Goal: Information Seeking & Learning: Check status

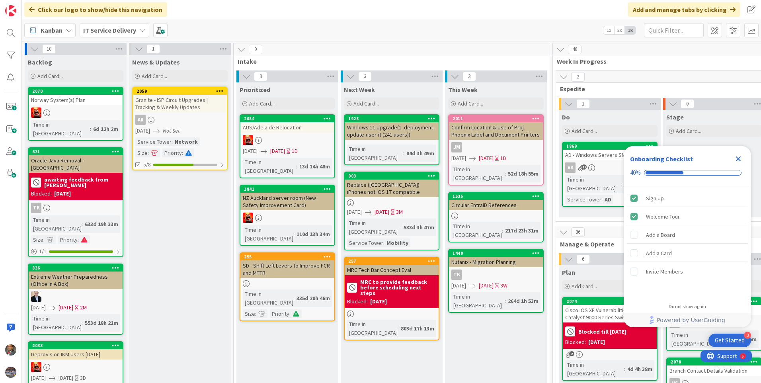
click at [740, 161] on icon "Close Checklist" at bounding box center [738, 158] width 5 height 5
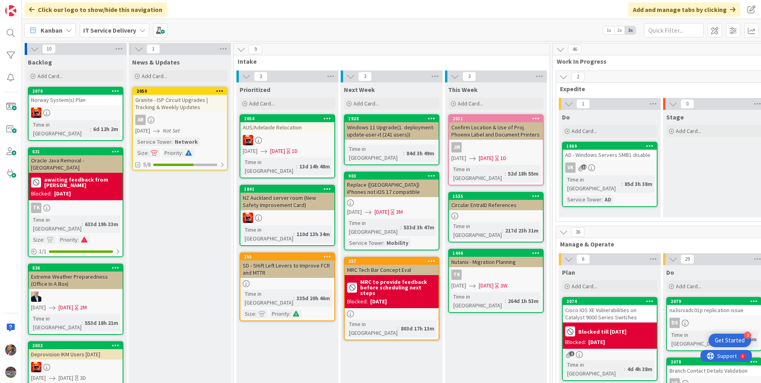
click at [123, 31] on b "IT Service Delivery" at bounding box center [109, 30] width 53 height 8
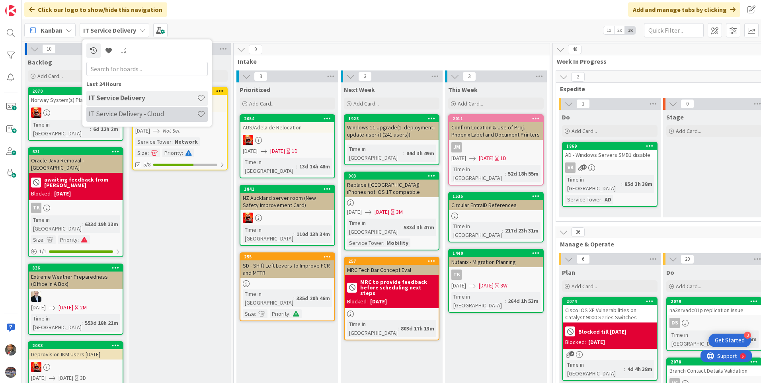
click at [123, 111] on h4 "IT Service Delivery - Cloud" at bounding box center [143, 114] width 108 height 8
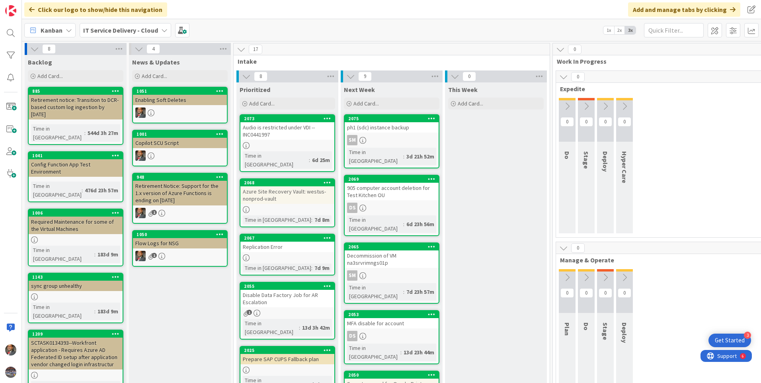
click at [288, 132] on div "Audio is restricted under VDI --INC0441997" at bounding box center [287, 131] width 94 height 18
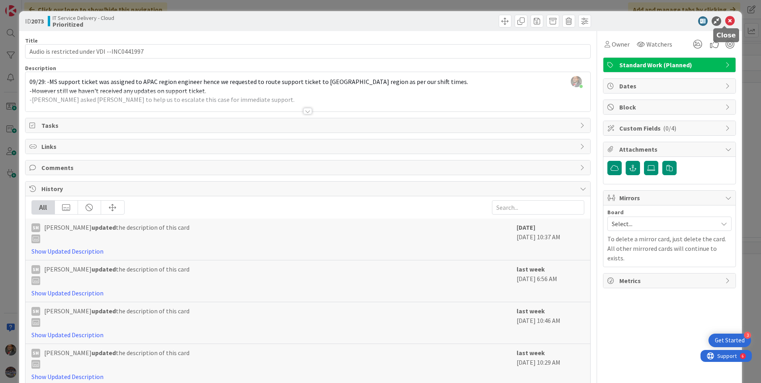
click at [728, 23] on icon at bounding box center [730, 21] width 10 height 10
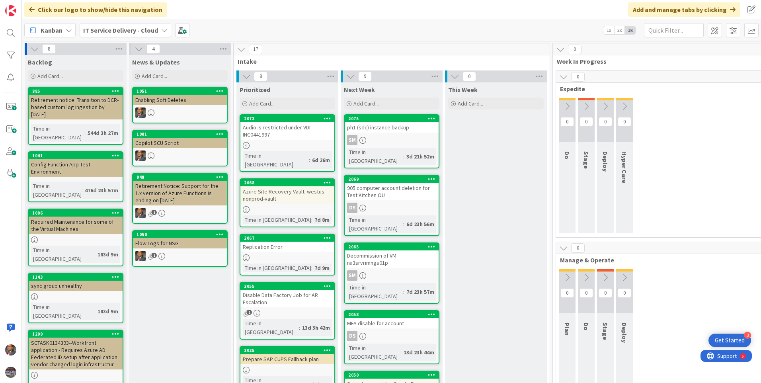
click at [290, 191] on div "Azure Site Recovery Vault: westus-nonprod-vault" at bounding box center [287, 195] width 94 height 18
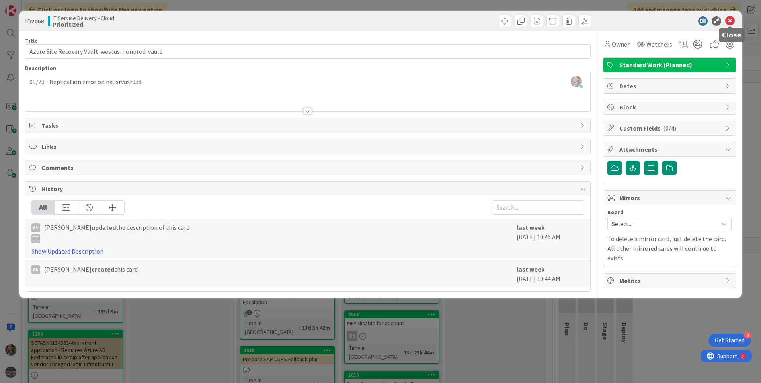
click at [732, 21] on icon at bounding box center [730, 21] width 10 height 10
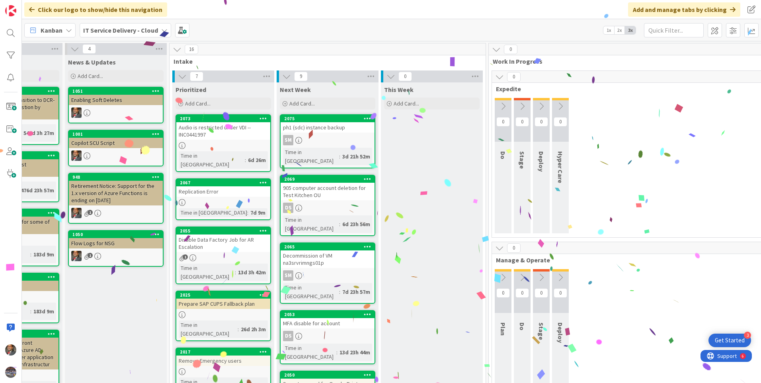
scroll to position [0, 63]
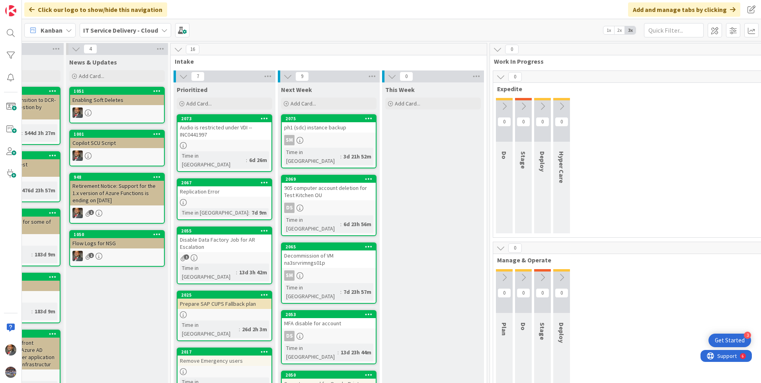
click at [217, 186] on div "Replication Error" at bounding box center [224, 191] width 94 height 10
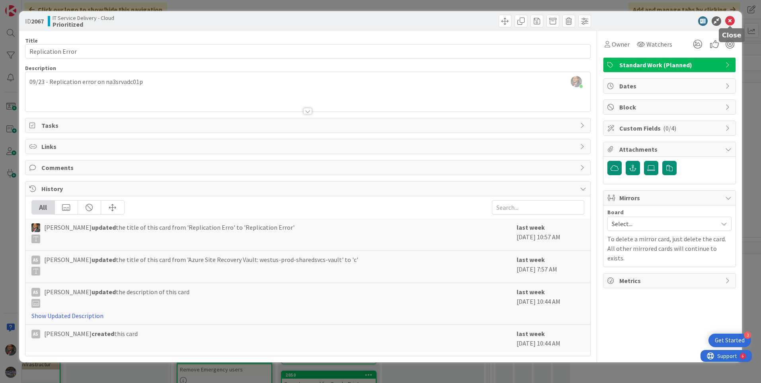
click at [732, 25] on icon at bounding box center [730, 21] width 10 height 10
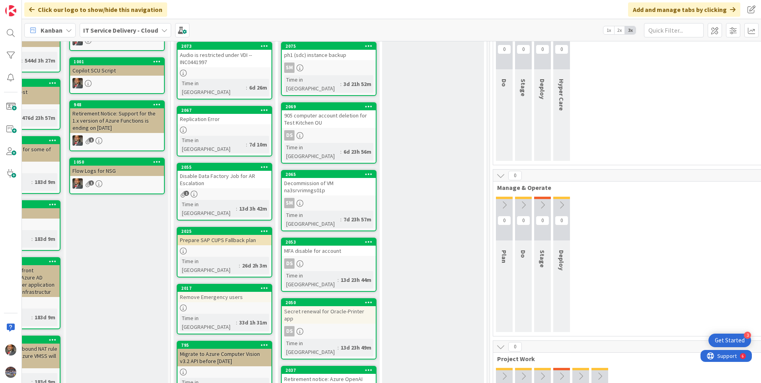
scroll to position [80, 63]
